Goal: Task Accomplishment & Management: Manage account settings

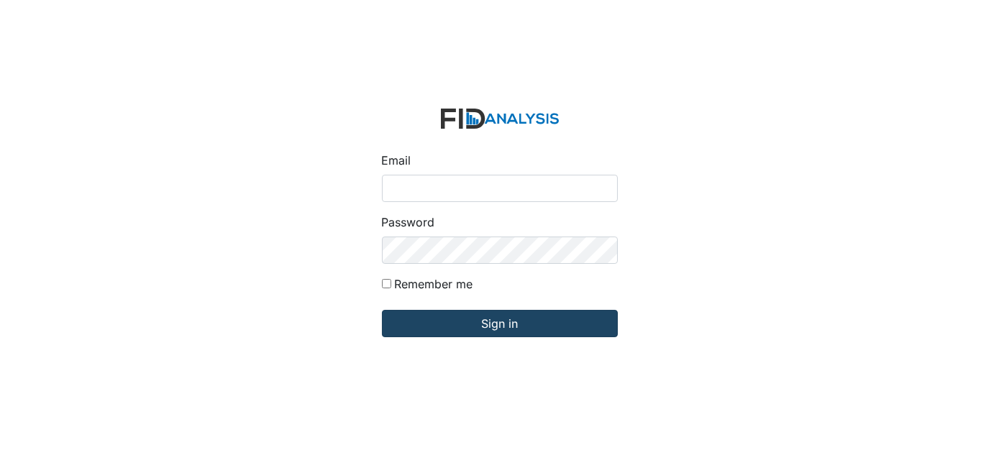
type input "[EMAIL_ADDRESS][DOMAIN_NAME]"
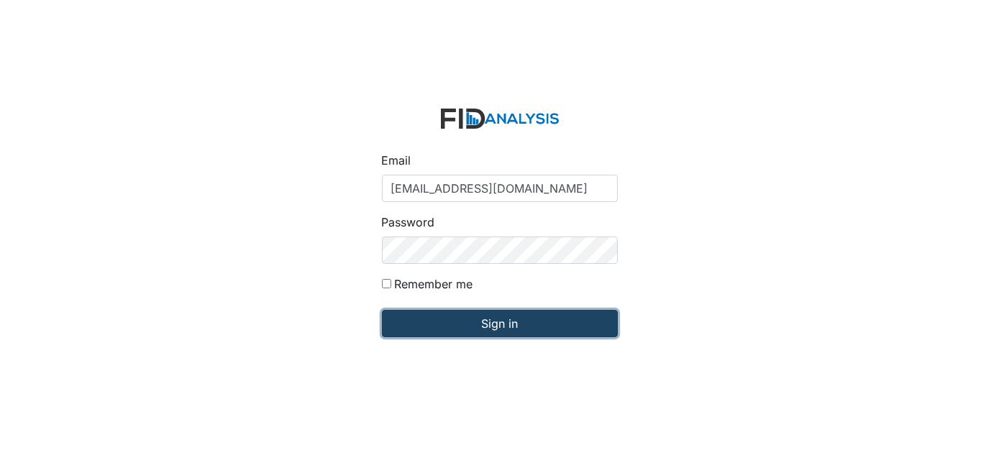
click at [512, 330] on input "Sign in" at bounding box center [500, 323] width 236 height 27
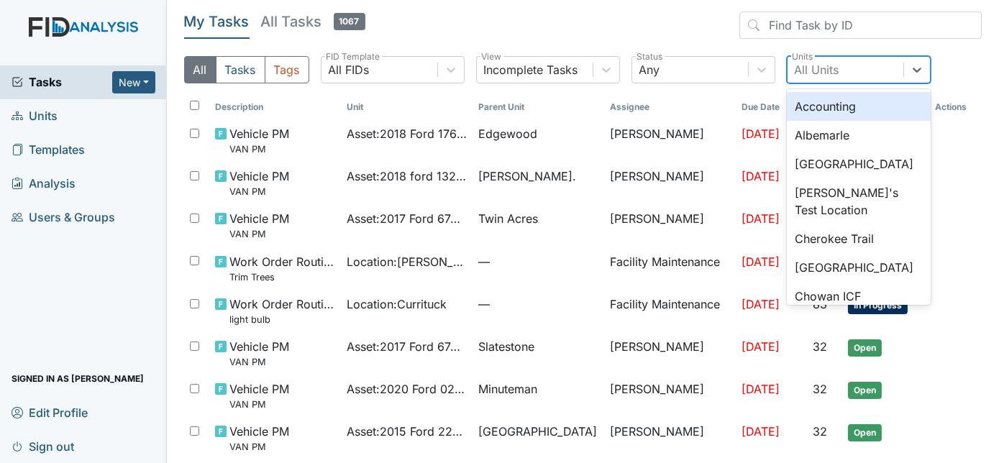
click at [811, 67] on div "All Units" at bounding box center [817, 69] width 45 height 17
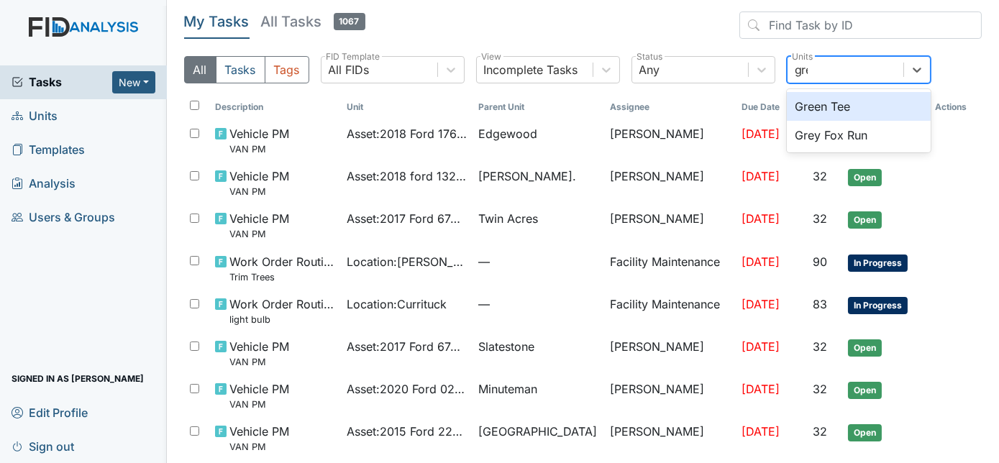
type input "grey"
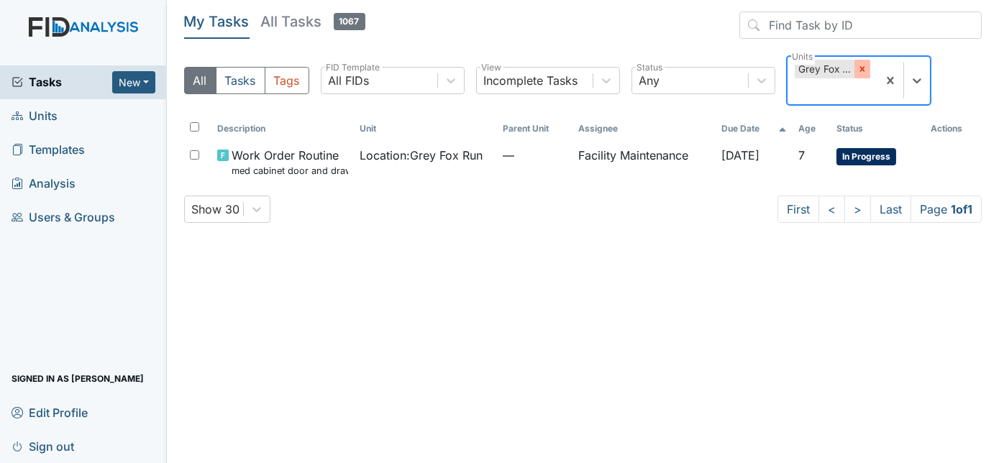
click at [861, 70] on icon at bounding box center [861, 69] width 5 height 5
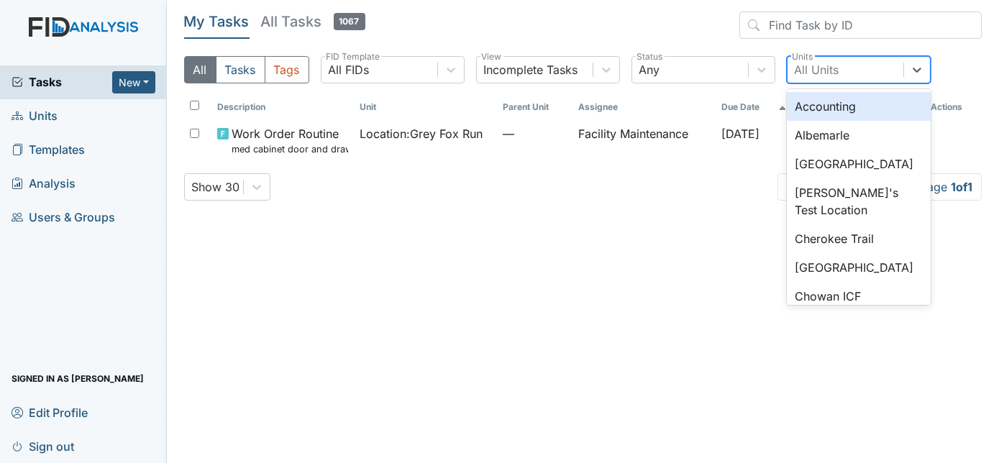
click at [834, 67] on div "All Units" at bounding box center [817, 69] width 45 height 17
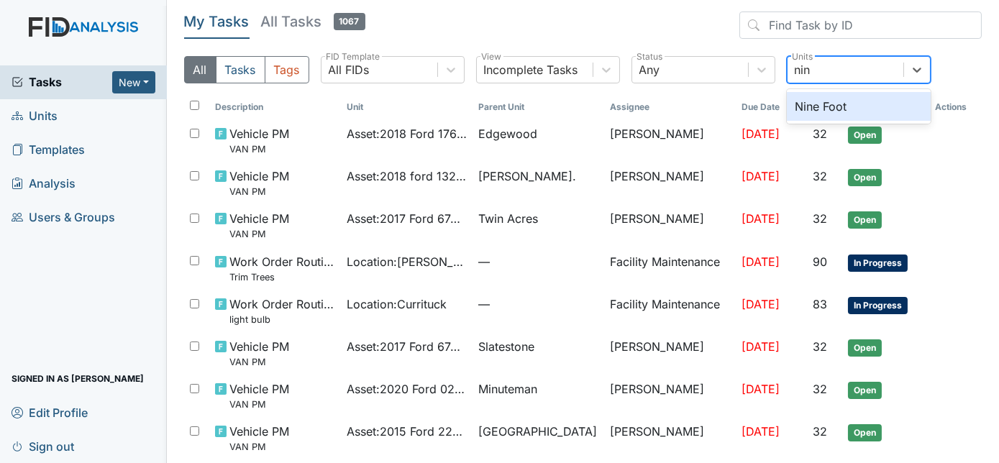
type input "nine"
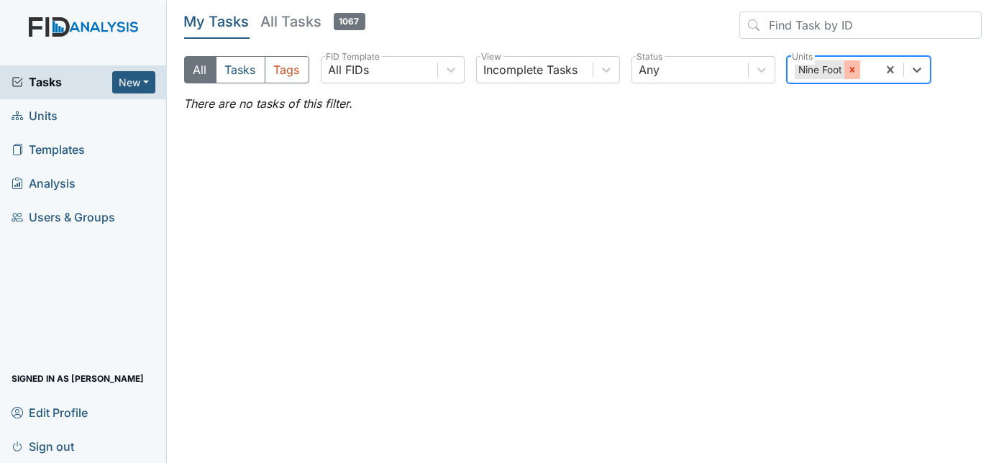
click at [852, 76] on div at bounding box center [852, 69] width 16 height 19
type input "new bern dp"
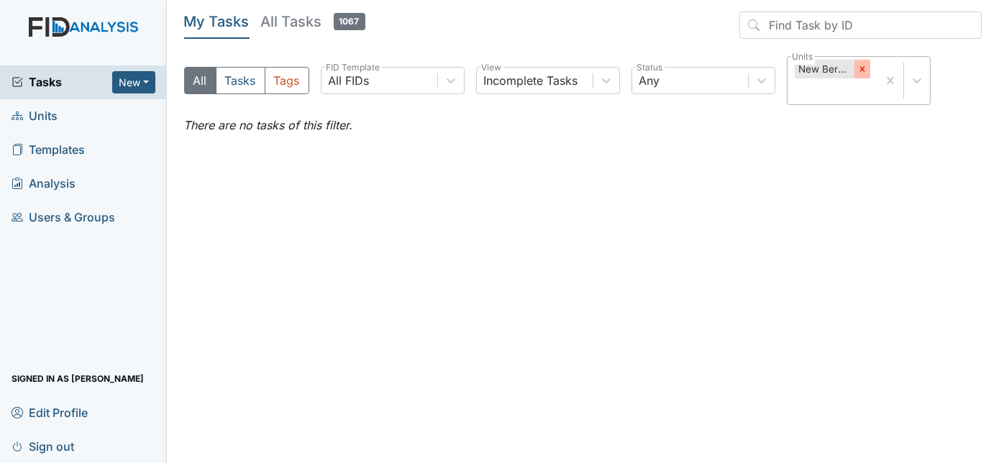
click at [866, 70] on icon at bounding box center [862, 69] width 10 height 10
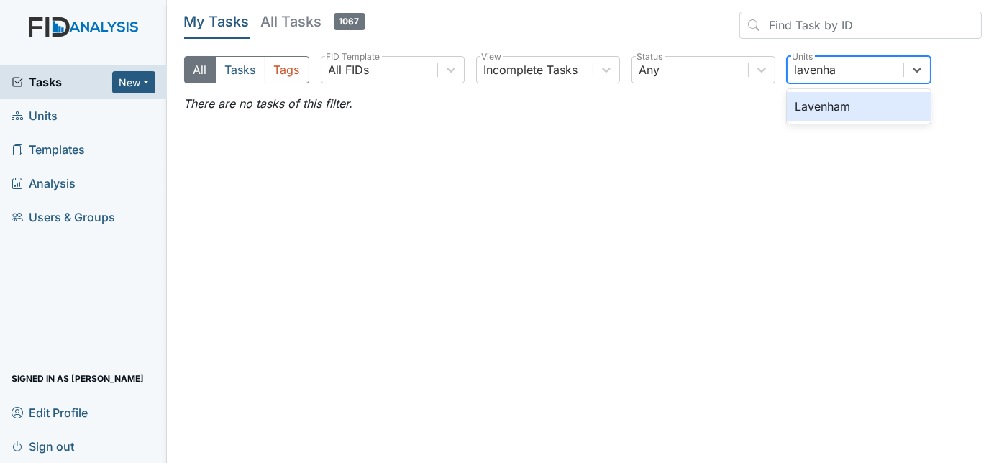
type input "lavenham"
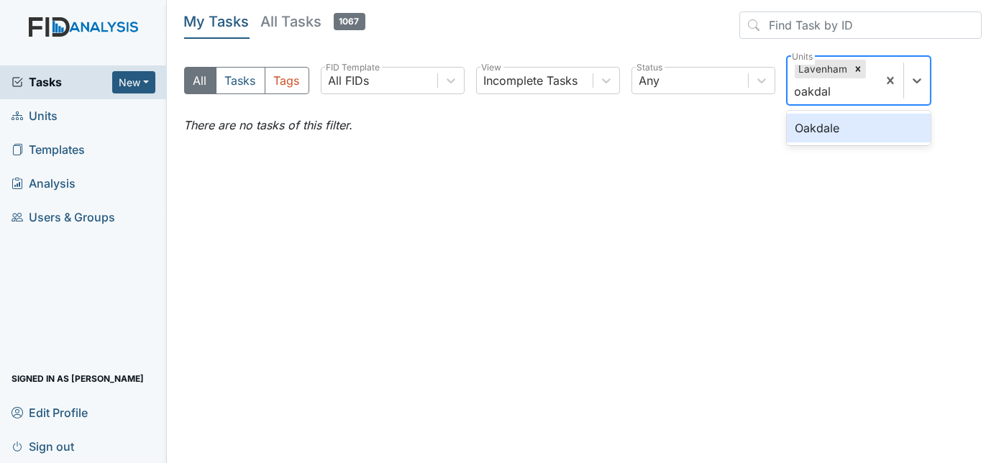
type input "oakdale"
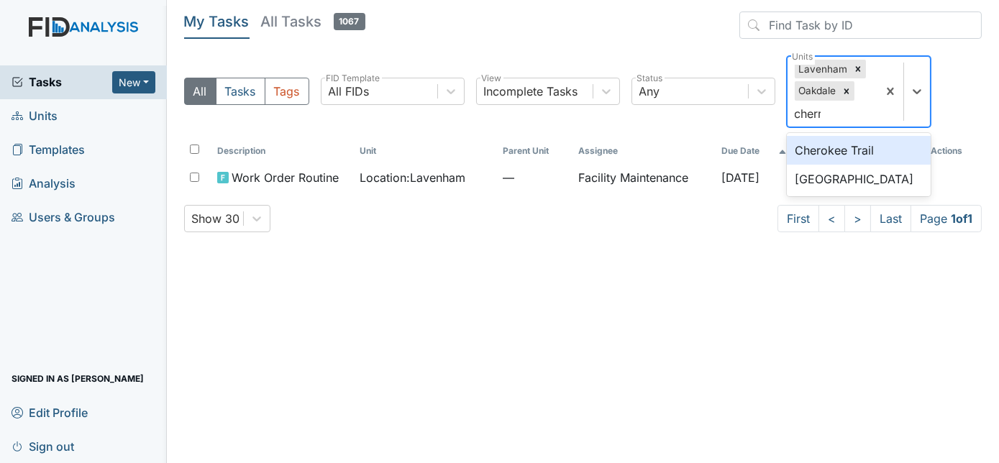
type input "cherry"
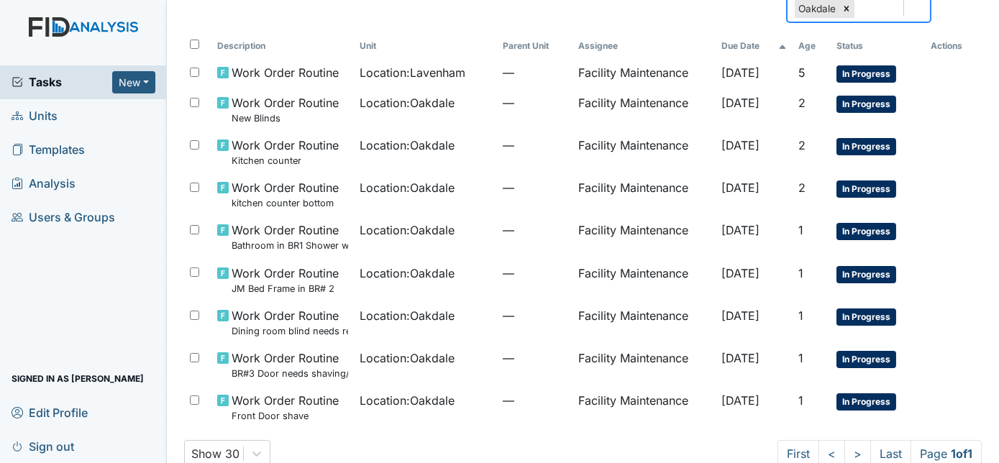
scroll to position [104, 0]
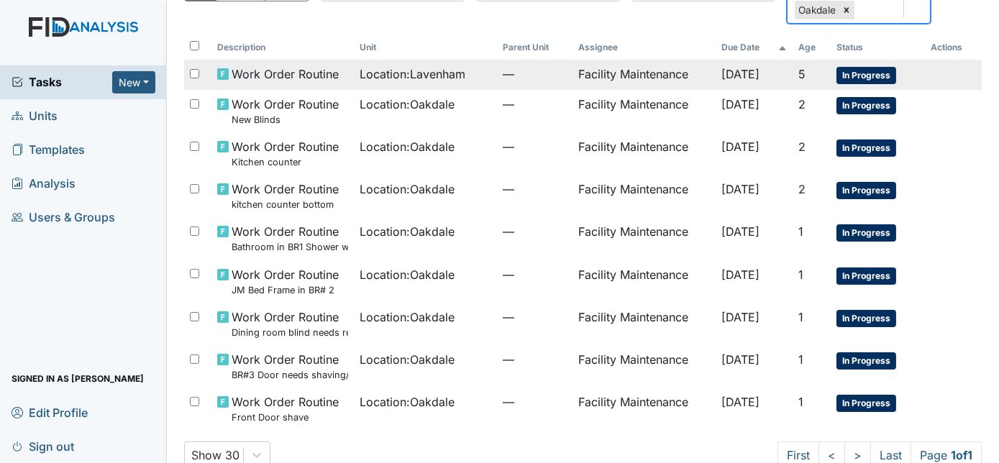
click at [438, 78] on span "Location : Lavenham" at bounding box center [413, 73] width 106 height 17
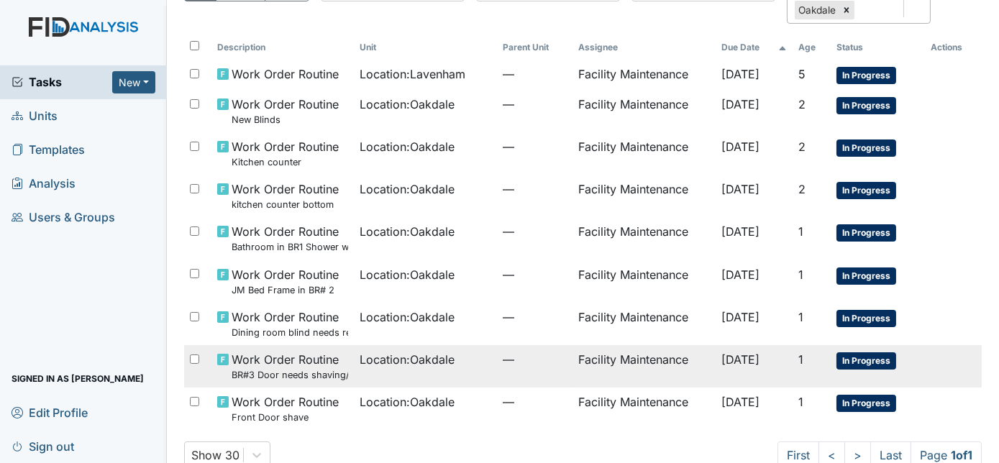
click at [455, 368] on td "Location : Oakdale" at bounding box center [425, 366] width 142 height 42
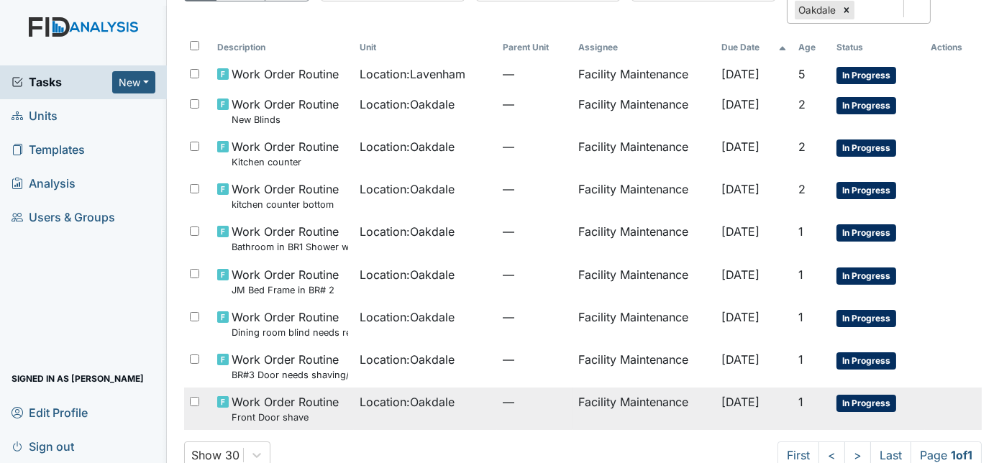
click at [394, 412] on td "Location : Oakdale" at bounding box center [425, 409] width 142 height 42
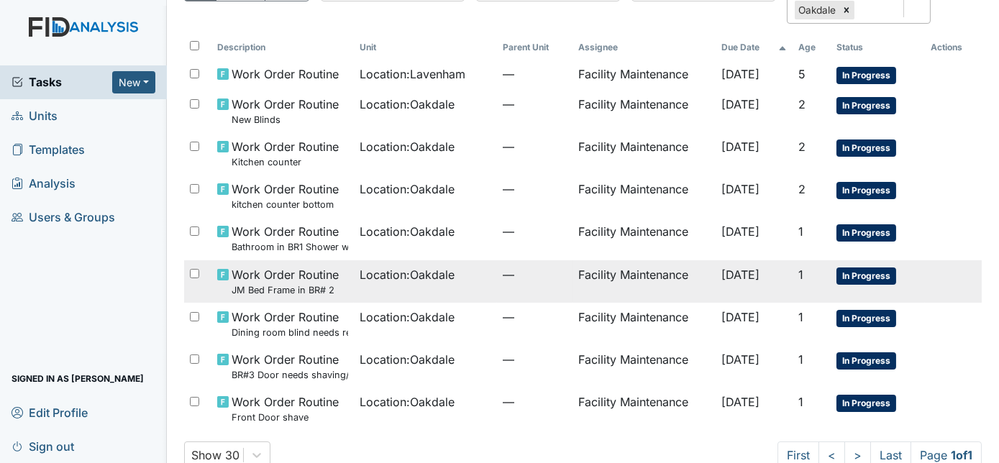
click at [440, 300] on td "Location : Oakdale" at bounding box center [425, 281] width 142 height 42
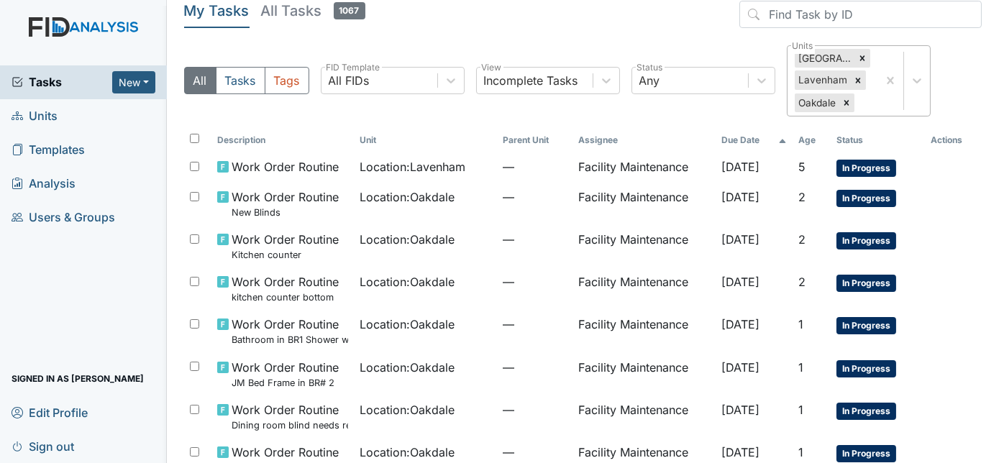
scroll to position [9, 0]
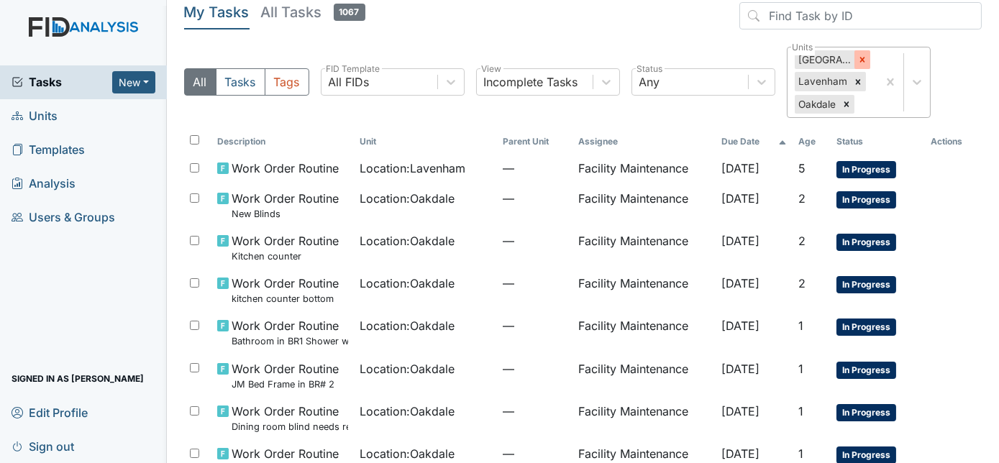
click at [862, 63] on icon at bounding box center [862, 60] width 10 height 10
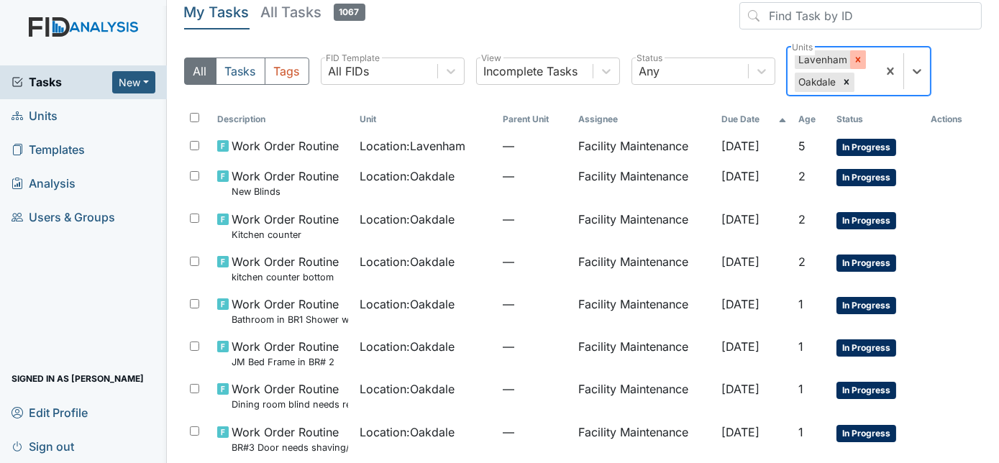
click at [856, 60] on icon at bounding box center [857, 60] width 5 height 5
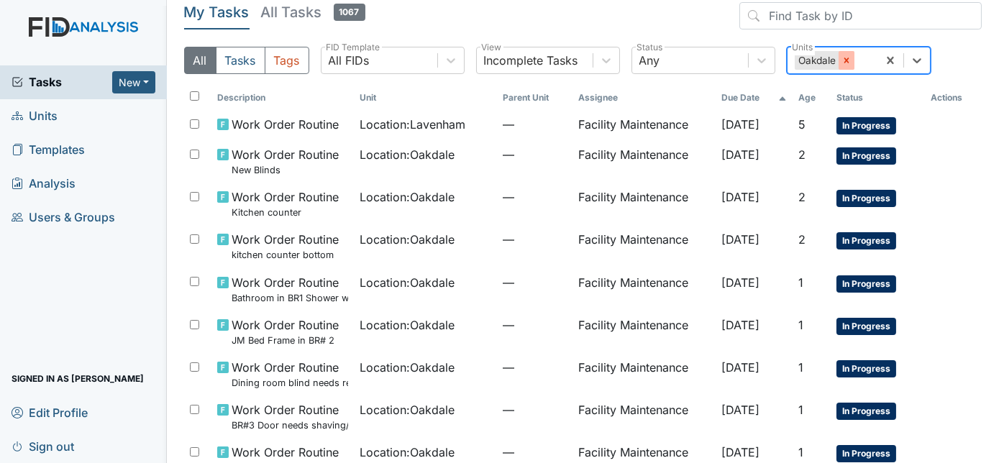
click at [847, 60] on icon at bounding box center [846, 60] width 5 height 5
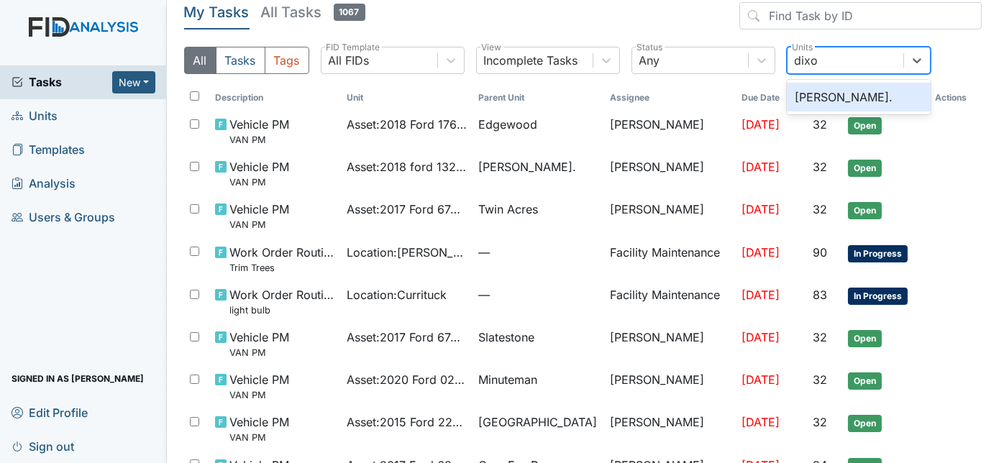
type input "dixon"
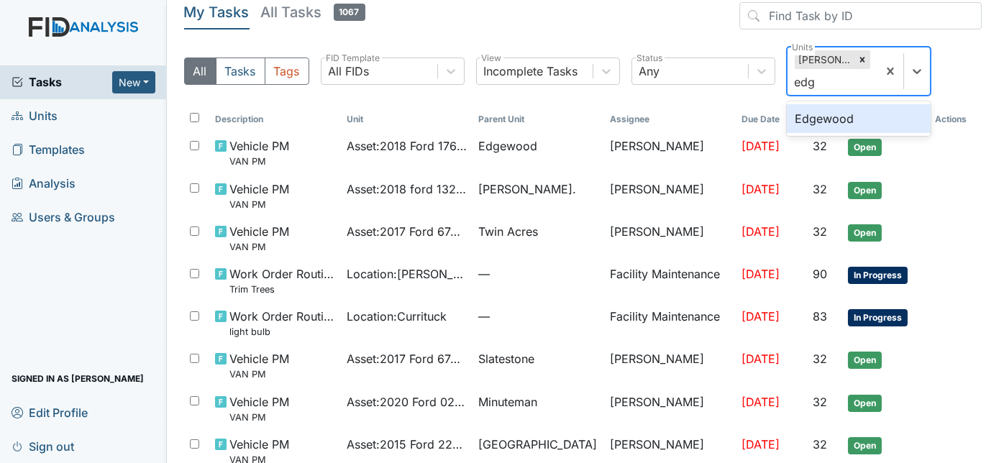
type input "edge"
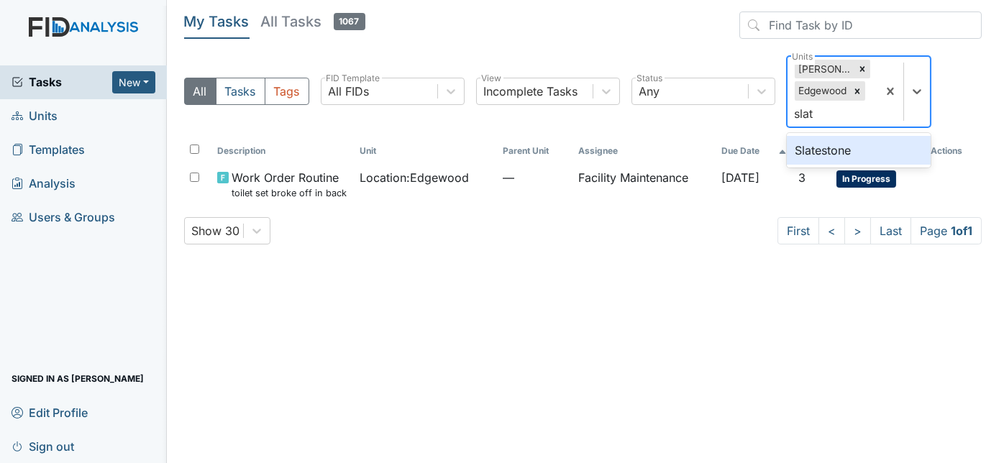
type input "slate"
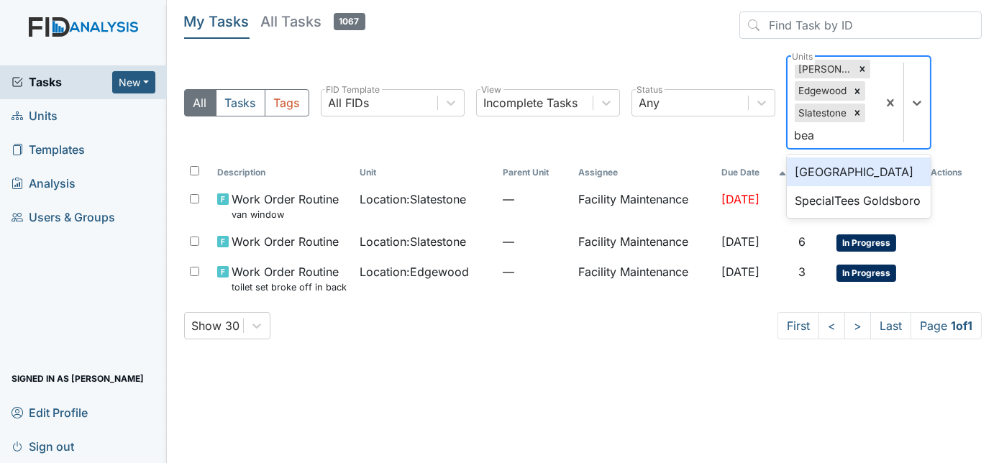
type input "beau"
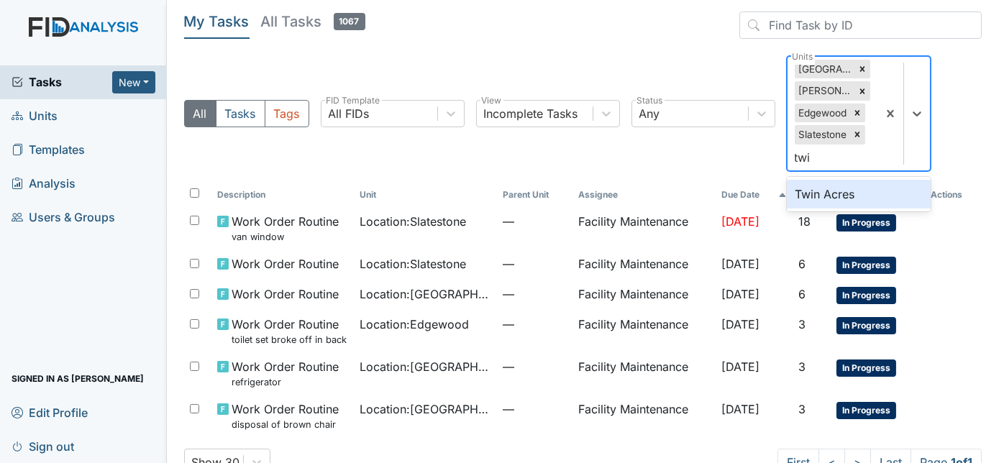
type input "twin"
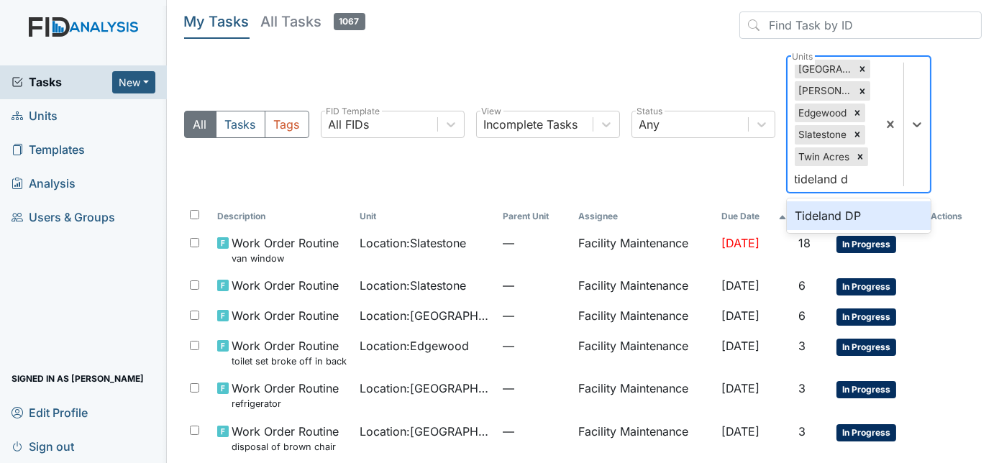
type input "tideland dp"
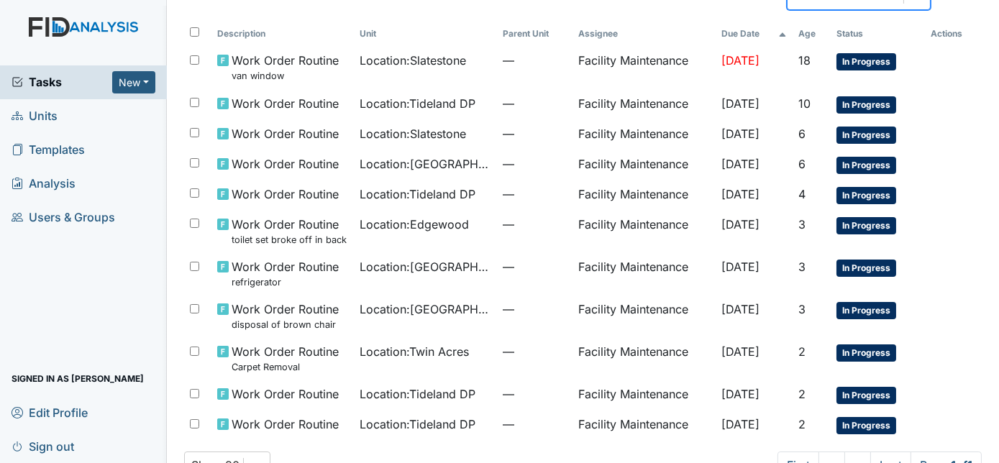
scroll to position [209, 0]
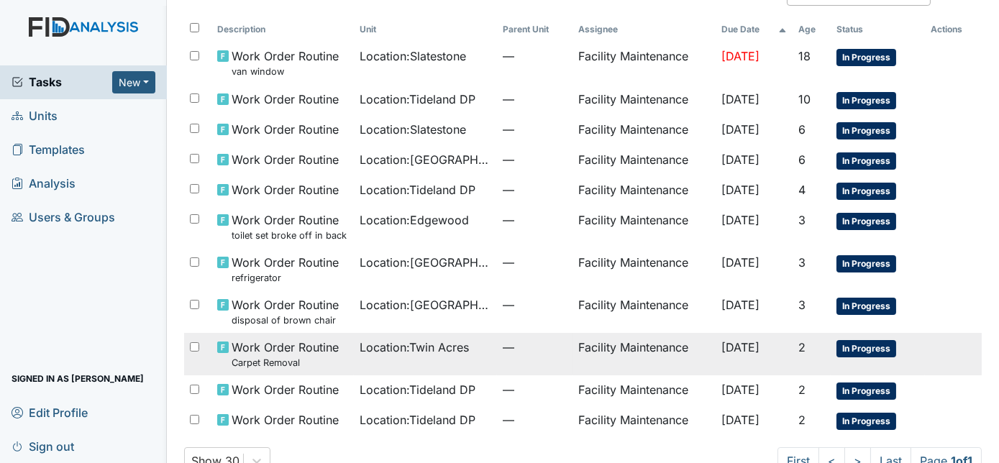
click at [512, 350] on span "—" at bounding box center [535, 347] width 65 height 17
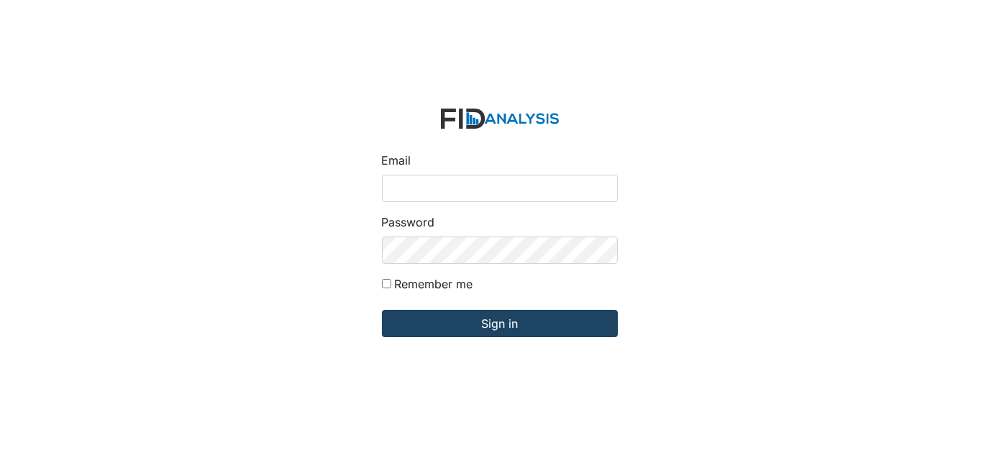
type input "[EMAIL_ADDRESS][DOMAIN_NAME]"
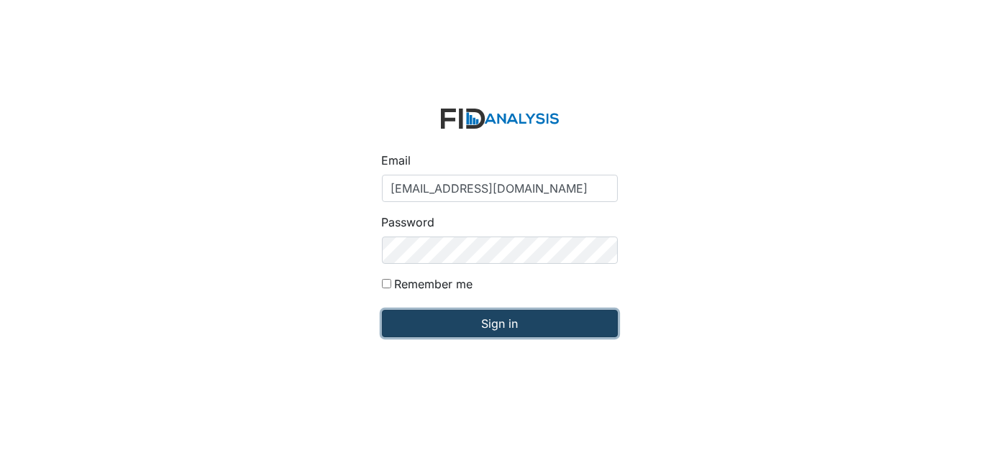
click at [477, 329] on input "Sign in" at bounding box center [500, 323] width 236 height 27
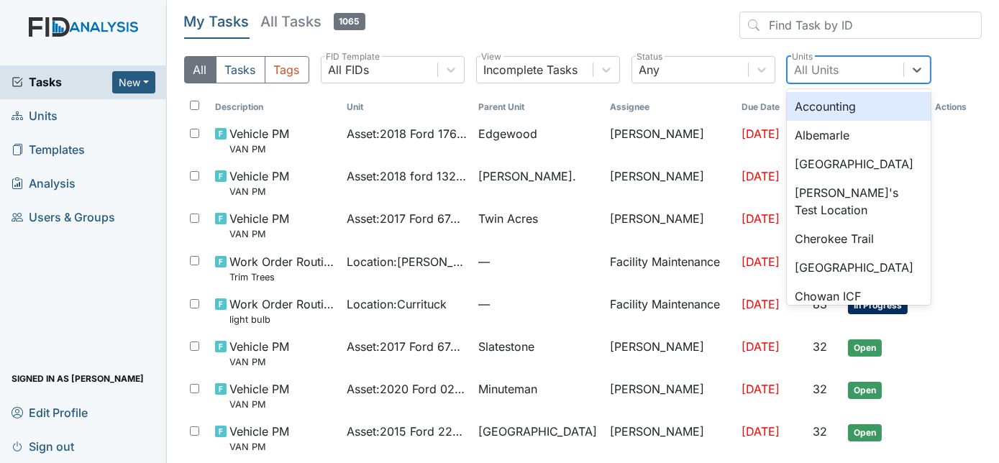
click at [827, 76] on div "All Units" at bounding box center [817, 69] width 45 height 17
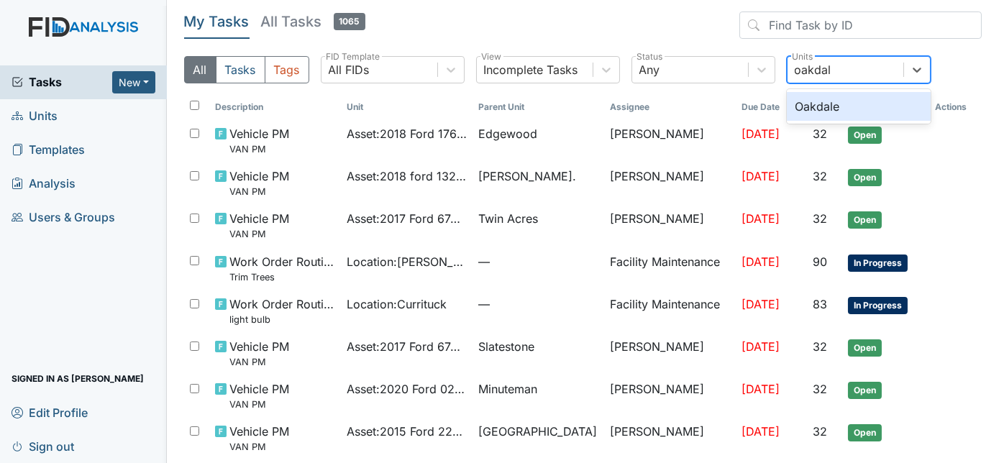
type input "oakdale"
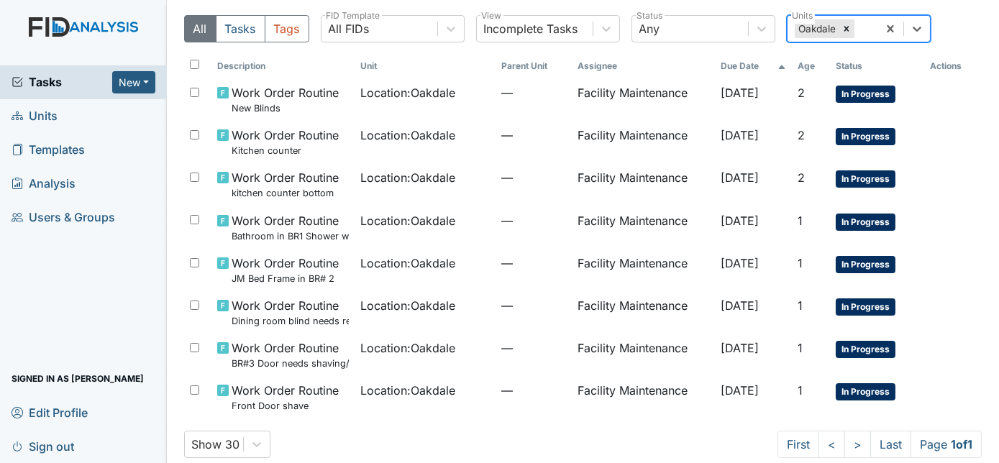
scroll to position [47, 0]
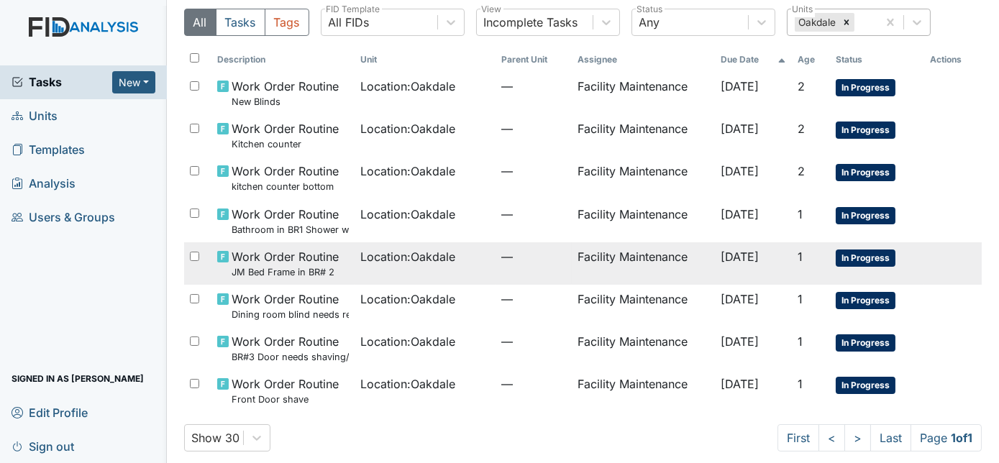
click at [750, 260] on span "[DATE]" at bounding box center [740, 257] width 38 height 14
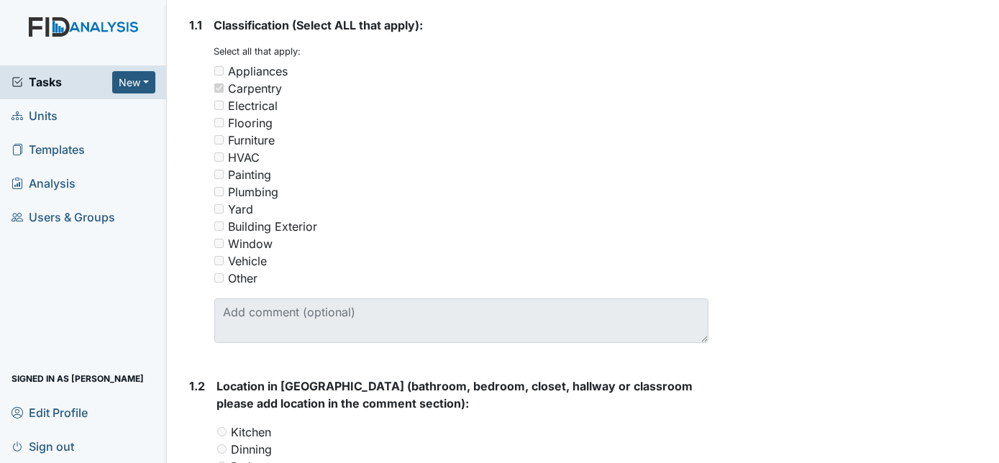
scroll to position [244, 0]
